Goal: Transaction & Acquisition: Purchase product/service

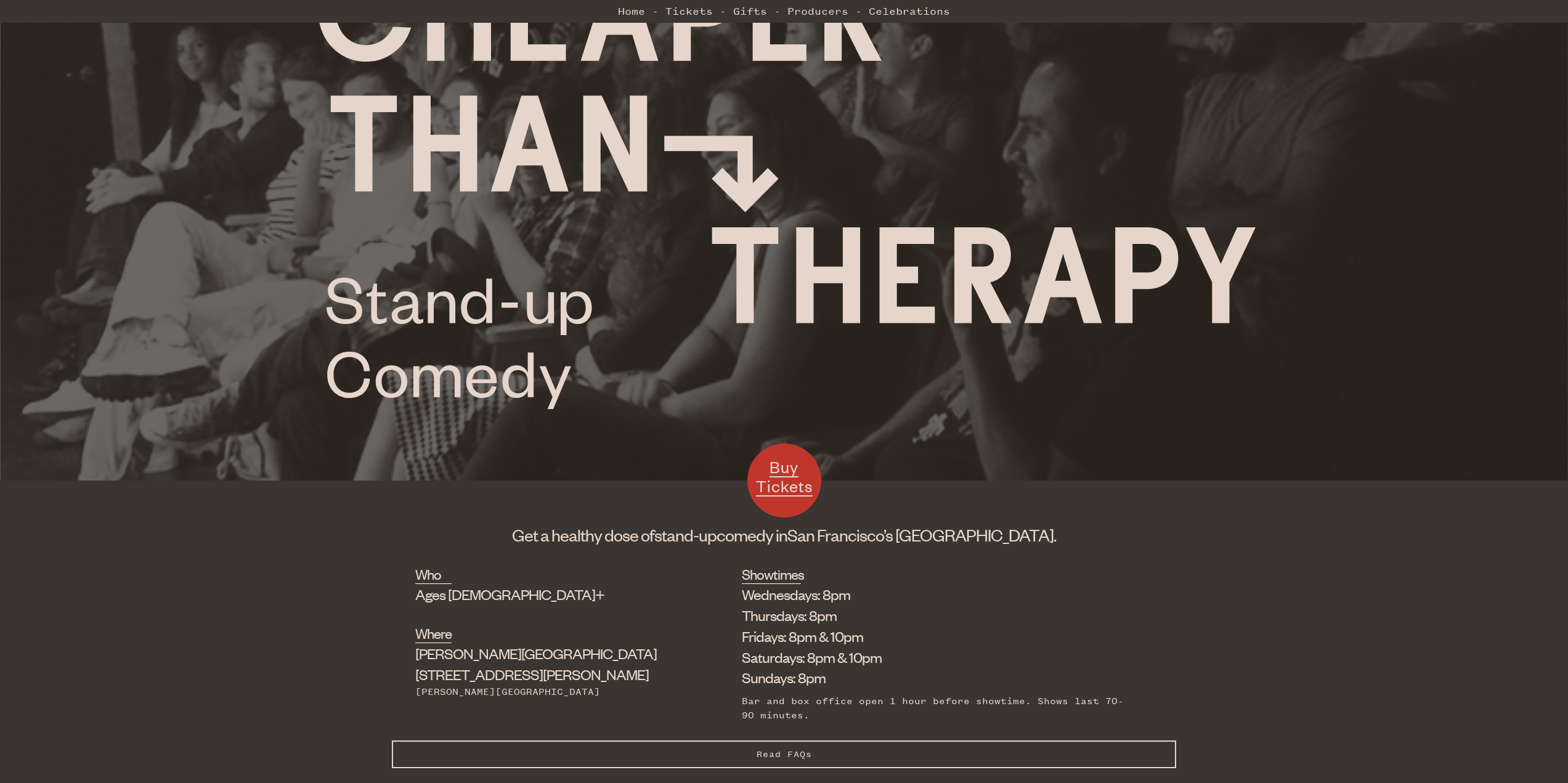
scroll to position [123, 0]
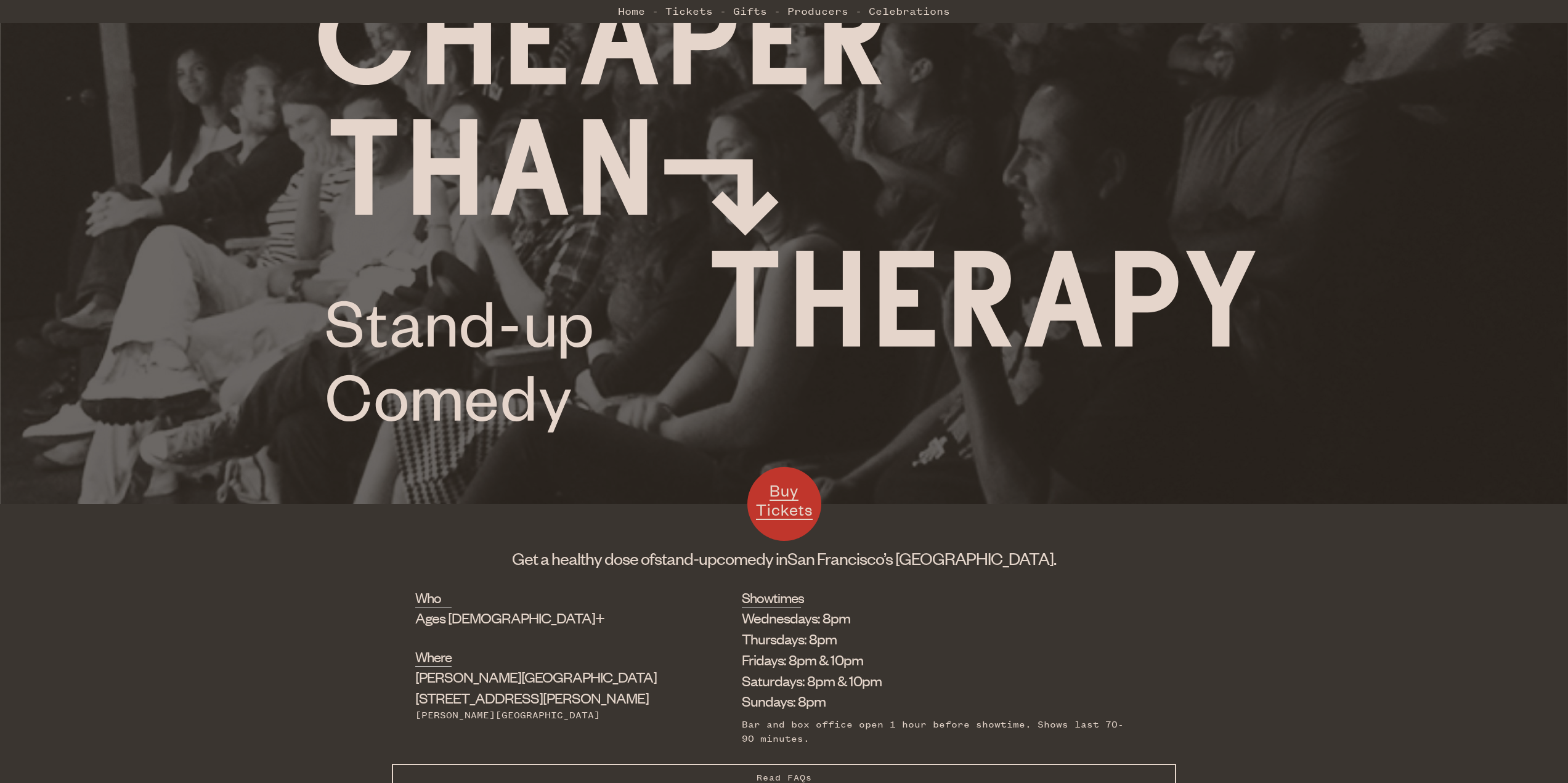
click at [779, 517] on span "Buy Tickets" at bounding box center [784, 500] width 57 height 40
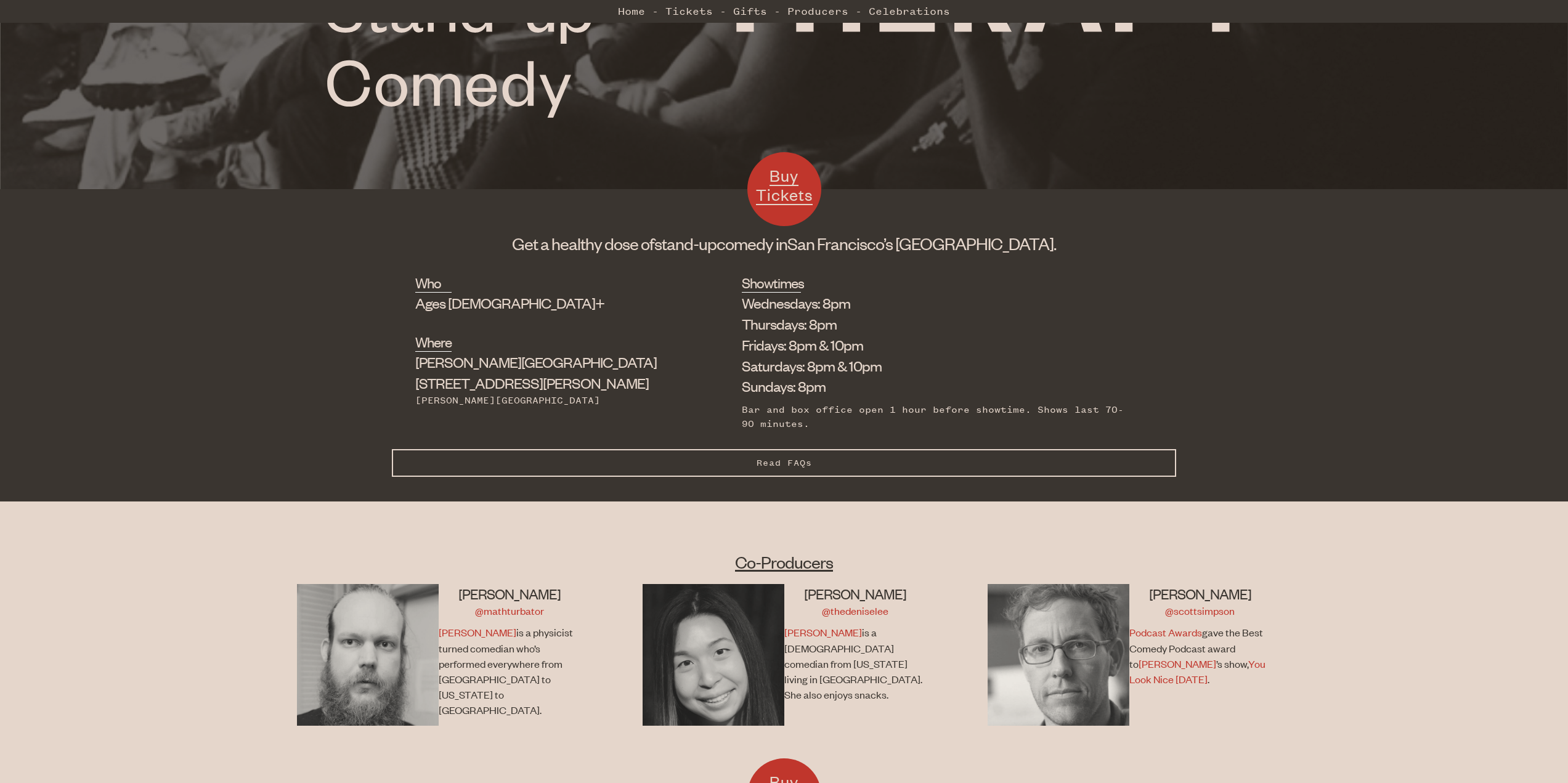
scroll to position [493, 0]
